Goal: Information Seeking & Learning: Learn about a topic

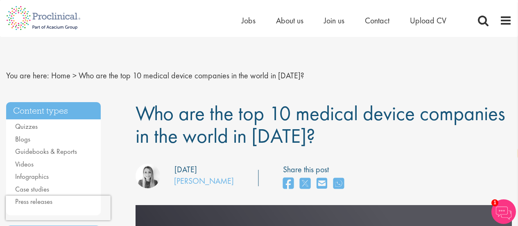
select select "ja"
click at [281, 121] on span "Who are the top 10 medical device companies in the world in [DATE]?" at bounding box center [321, 124] width 370 height 49
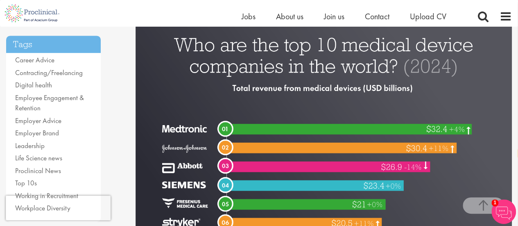
scroll to position [184, 0]
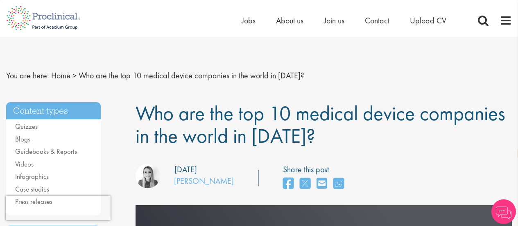
select select "ja"
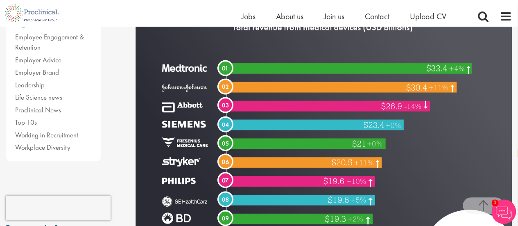
scroll to position [192, 0]
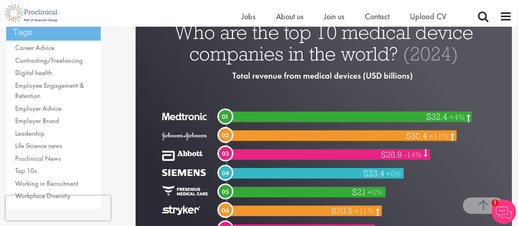
click at [421, 70] on img at bounding box center [324, 160] width 377 height 314
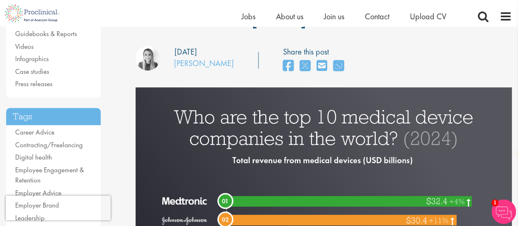
scroll to position [198, 0]
